Goal: Submit feedback/report problem

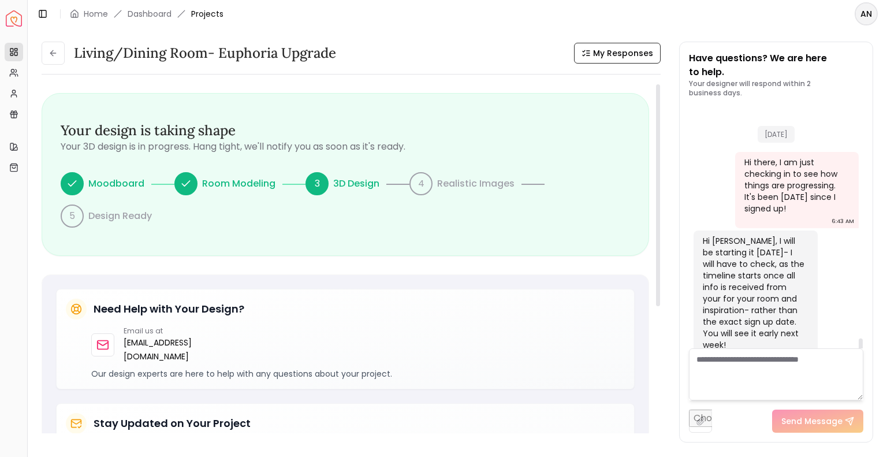
scroll to position [1853, 0]
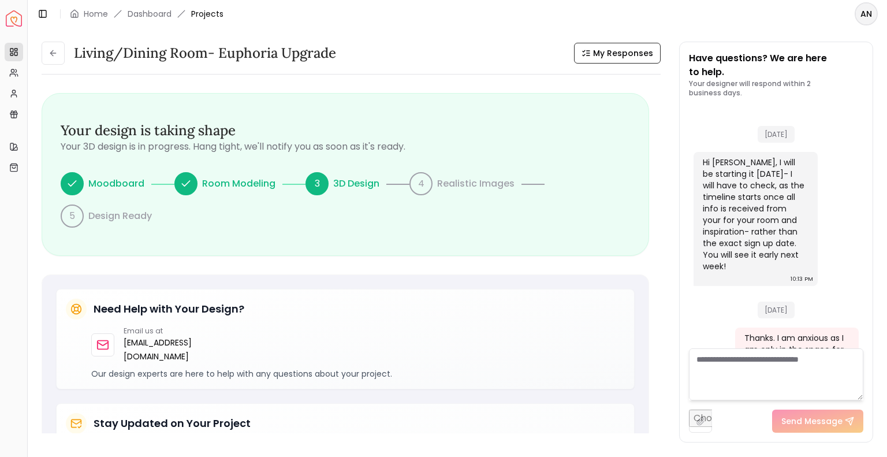
scroll to position [1865, 0]
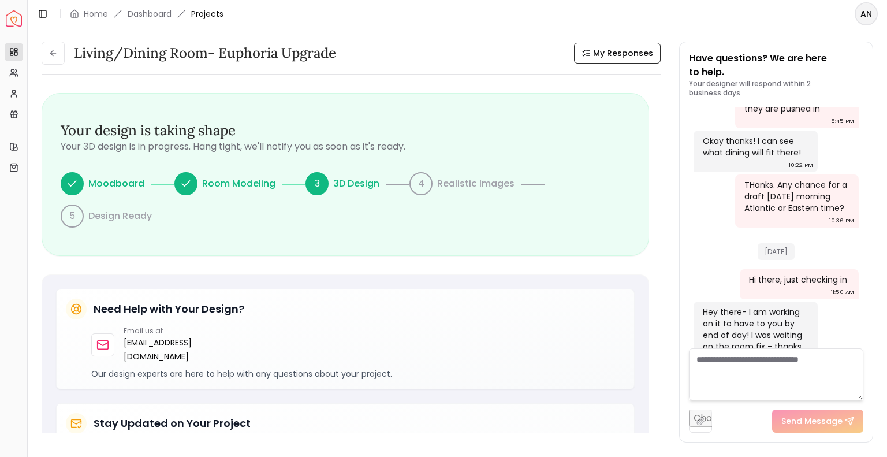
click at [703, 366] on textarea at bounding box center [776, 374] width 174 height 52
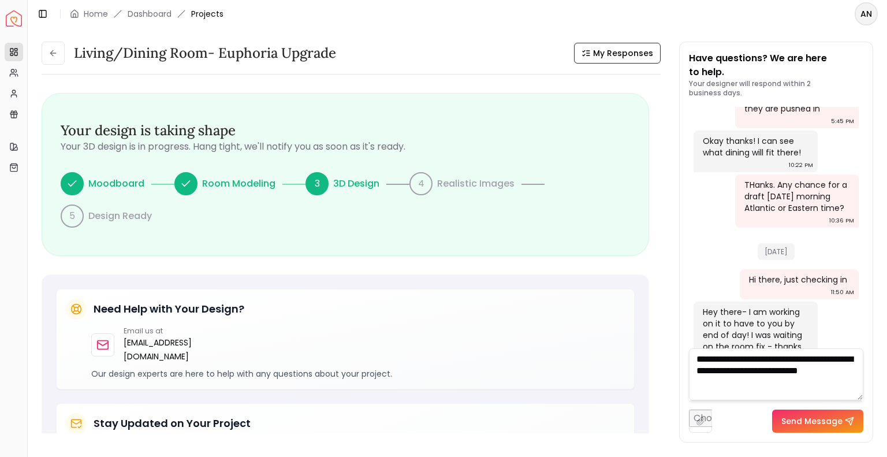
type textarea "**********"
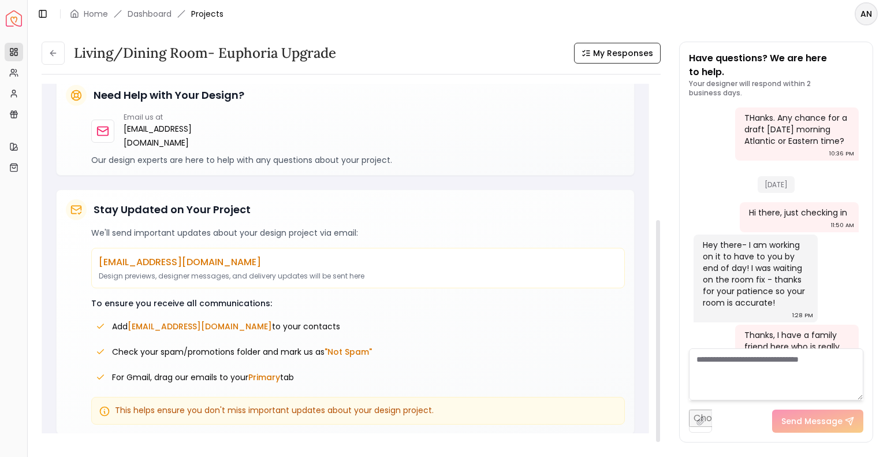
scroll to position [0, 0]
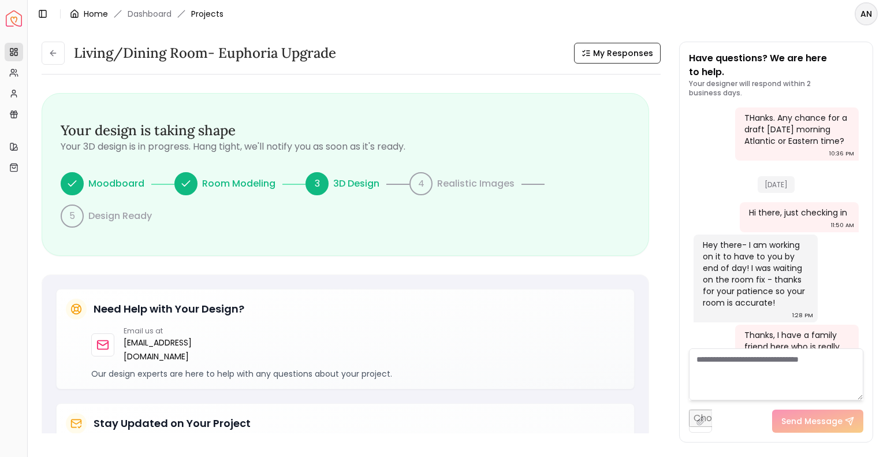
click at [94, 13] on link "Home" at bounding box center [96, 14] width 24 height 12
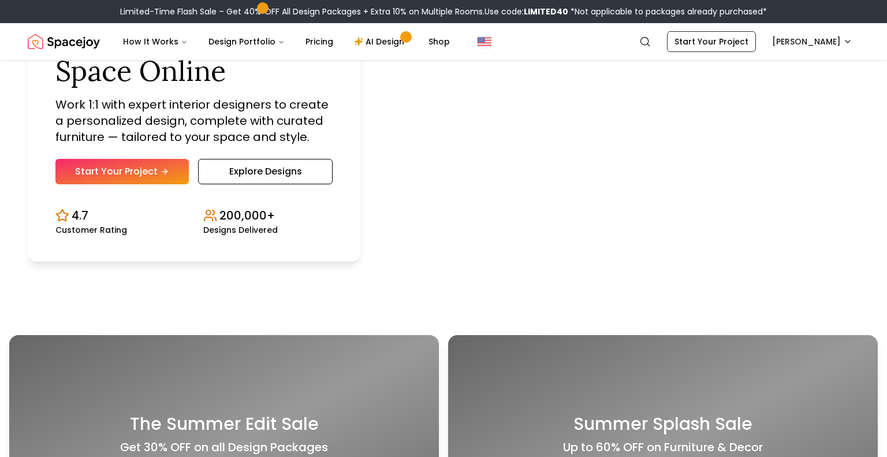
scroll to position [125, 0]
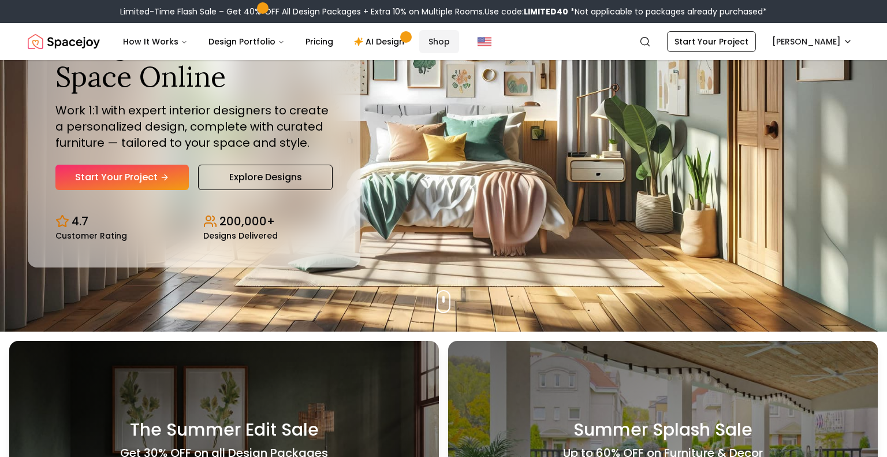
click at [443, 47] on link "Shop" at bounding box center [439, 41] width 40 height 23
